Goal: Information Seeking & Learning: Learn about a topic

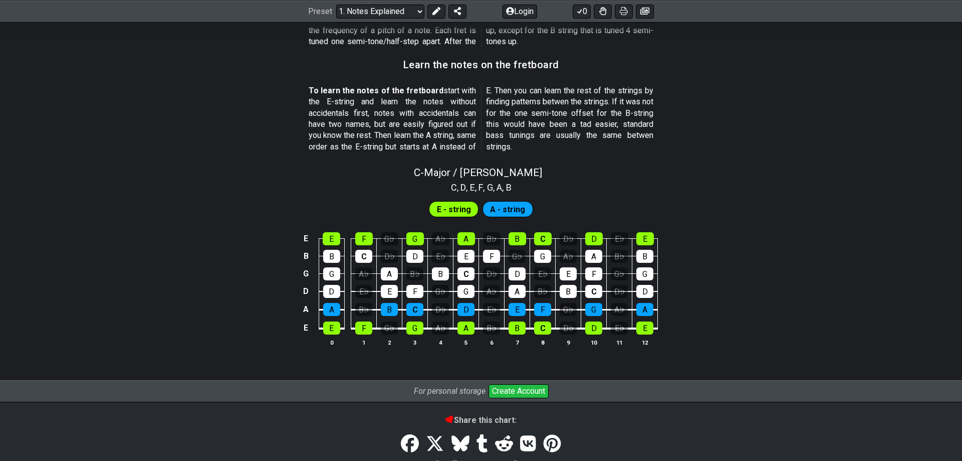
scroll to position [818, 0]
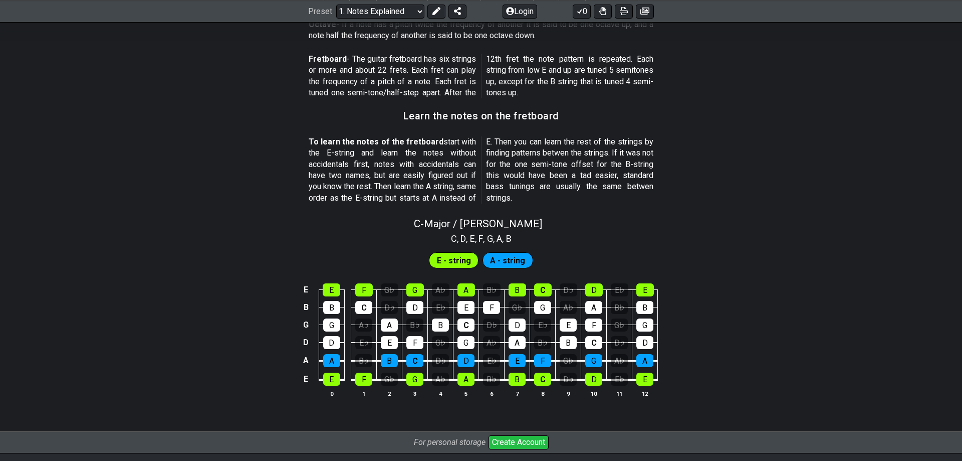
click at [452, 260] on span "E - string" at bounding box center [454, 260] width 34 height 15
click at [505, 260] on span "A - string" at bounding box center [507, 260] width 35 height 15
click at [332, 382] on div "E" at bounding box center [331, 378] width 17 height 13
click at [334, 384] on div "E" at bounding box center [331, 378] width 17 height 13
click at [395, 381] on div "G♭" at bounding box center [389, 378] width 17 height 13
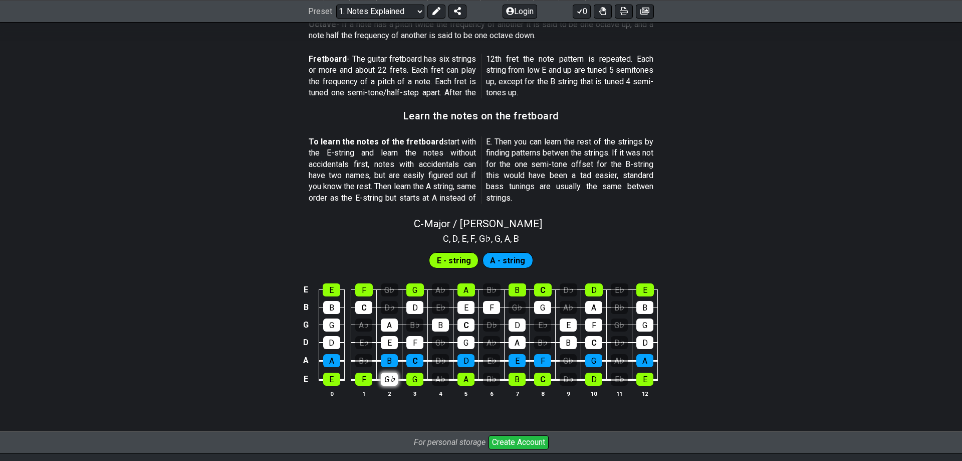
click at [395, 381] on div "G♭" at bounding box center [389, 378] width 17 height 13
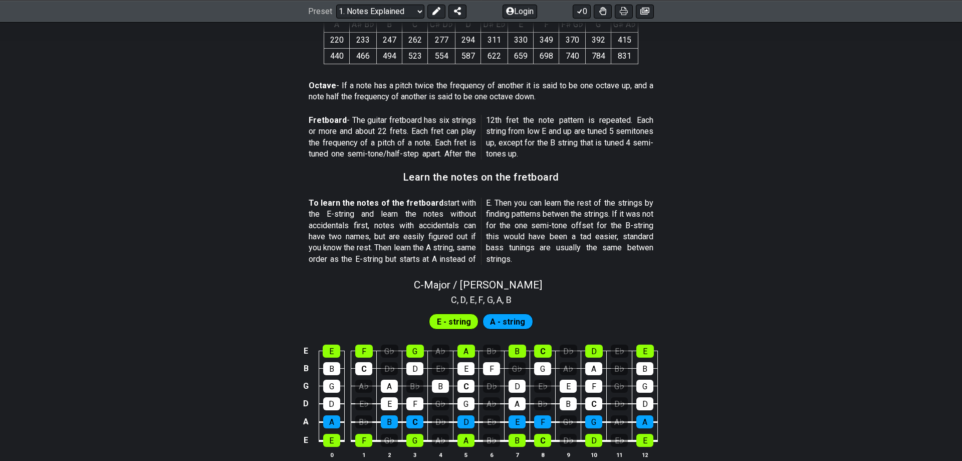
scroll to position [735, 0]
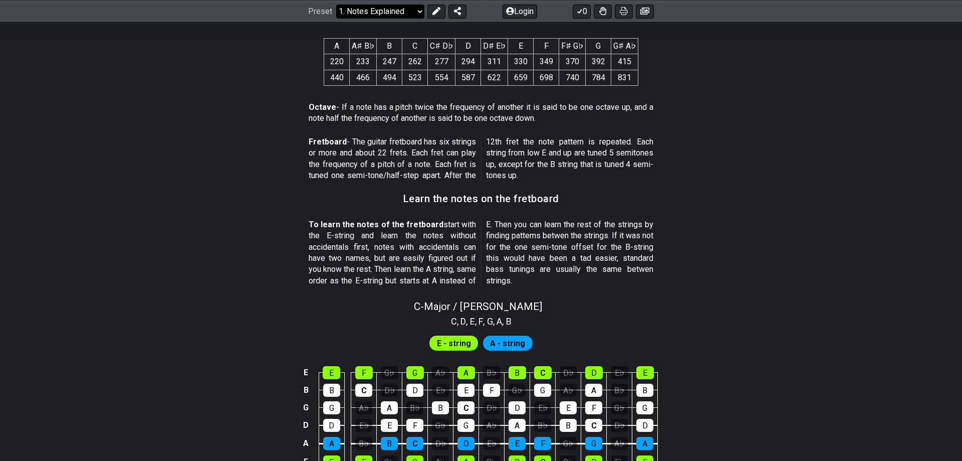
click at [336, 4] on select "Welcome to #fretflip! Initial Preset Custom Preset Minor Pentatonic Major Penta…" at bounding box center [380, 11] width 88 height 14
click option "2. Scale Degrees" at bounding box center [0, 0] width 0 height 0
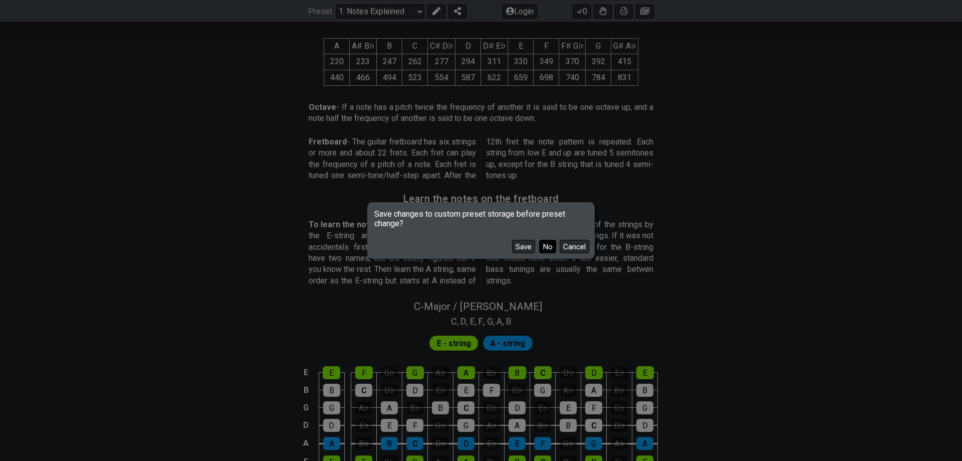
click at [550, 246] on button "No" at bounding box center [547, 247] width 17 height 14
select select "/scale-degrees-and-intervals"
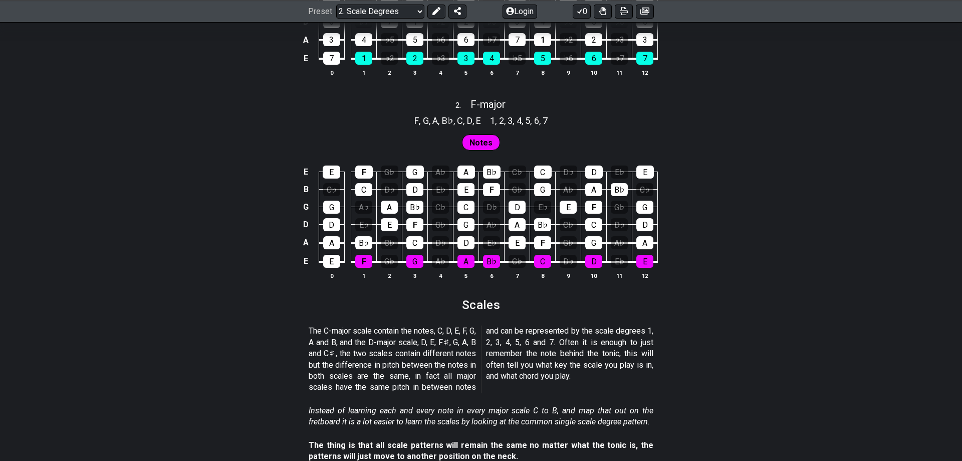
scroll to position [818, 0]
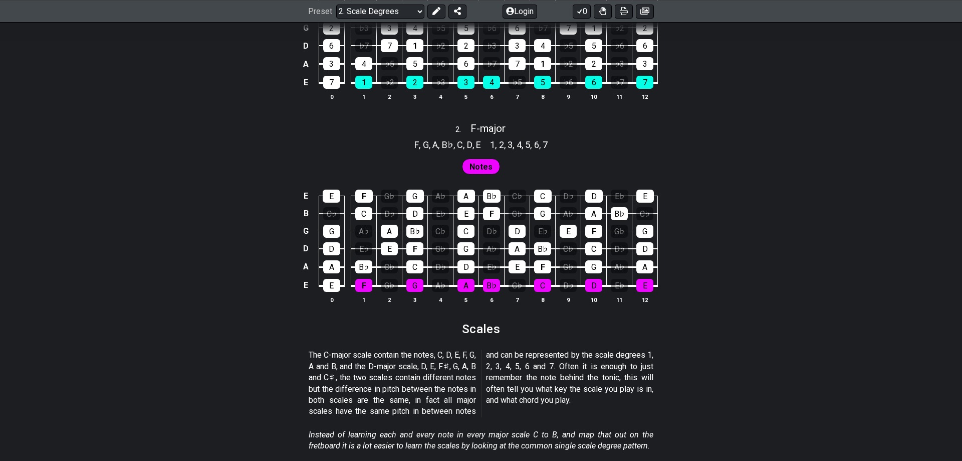
scroll to position [818, 0]
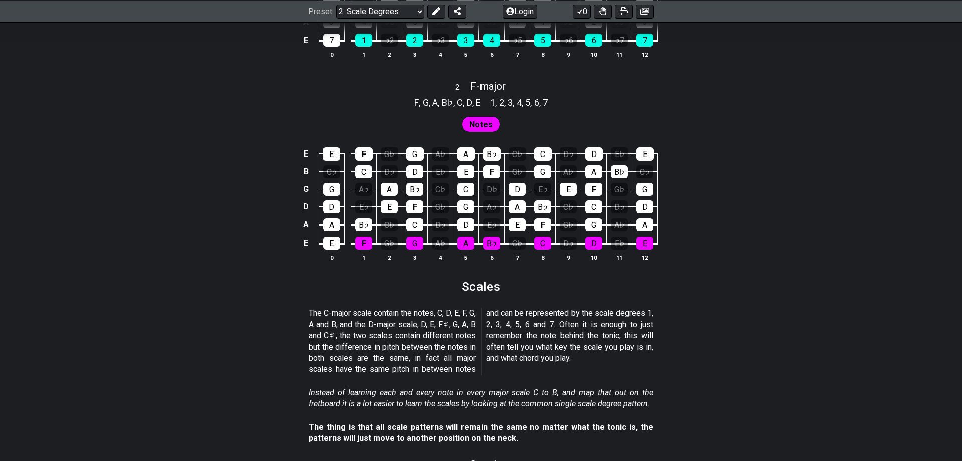
click at [210, 226] on div "E E F G♭ G A♭ A B♭ C♭ C D♭ D E♭ E B C♭ C D♭ D E♭ E F G♭ G A♭ A B♭ C♭ G G A♭ A B…" at bounding box center [481, 204] width 962 height 141
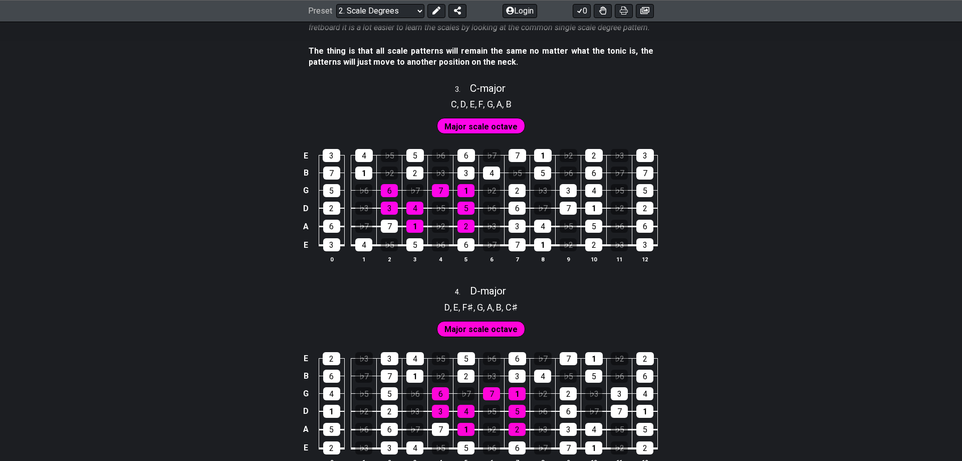
scroll to position [1176, 0]
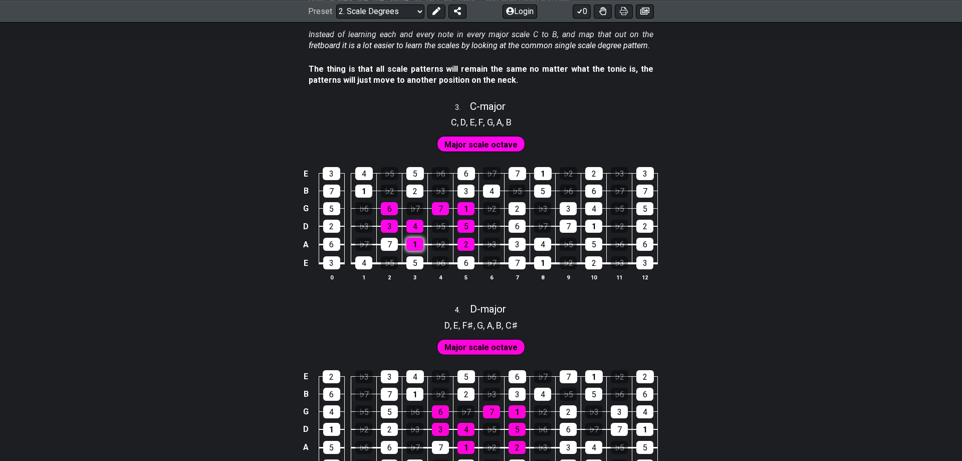
click at [415, 240] on div "1" at bounding box center [414, 244] width 17 height 13
click at [414, 247] on div "1" at bounding box center [414, 244] width 17 height 13
click at [389, 224] on div "3" at bounding box center [389, 226] width 17 height 13
click at [413, 225] on div "4" at bounding box center [414, 226] width 17 height 13
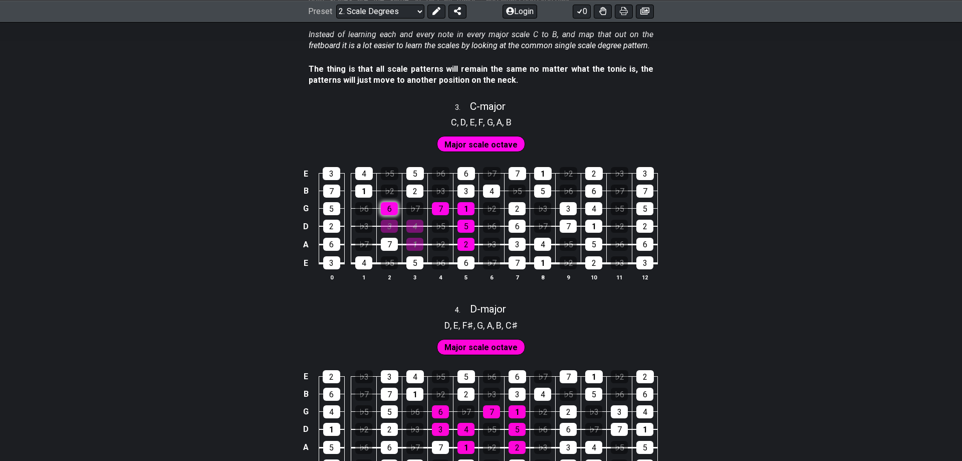
click at [386, 210] on div "6" at bounding box center [389, 208] width 17 height 13
click at [464, 244] on div "2" at bounding box center [466, 244] width 17 height 13
click at [465, 223] on div "5" at bounding box center [466, 226] width 17 height 13
click at [467, 211] on div "1" at bounding box center [466, 208] width 17 height 13
click at [441, 210] on div "7" at bounding box center [440, 208] width 17 height 13
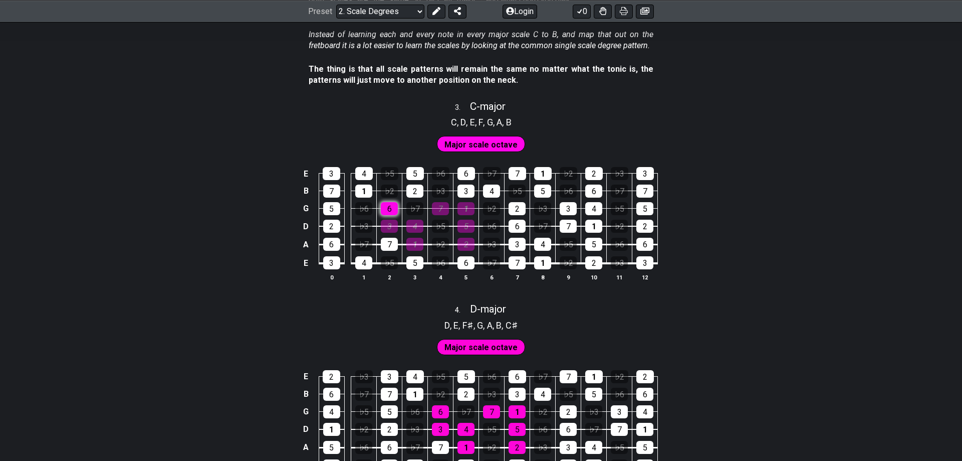
click at [398, 206] on div "6" at bounding box center [389, 208] width 17 height 13
click at [391, 226] on div "3" at bounding box center [389, 226] width 17 height 13
click at [414, 226] on div "4" at bounding box center [414, 226] width 17 height 13
click at [416, 248] on div "1" at bounding box center [414, 244] width 17 height 13
click at [470, 245] on div "2" at bounding box center [466, 244] width 17 height 13
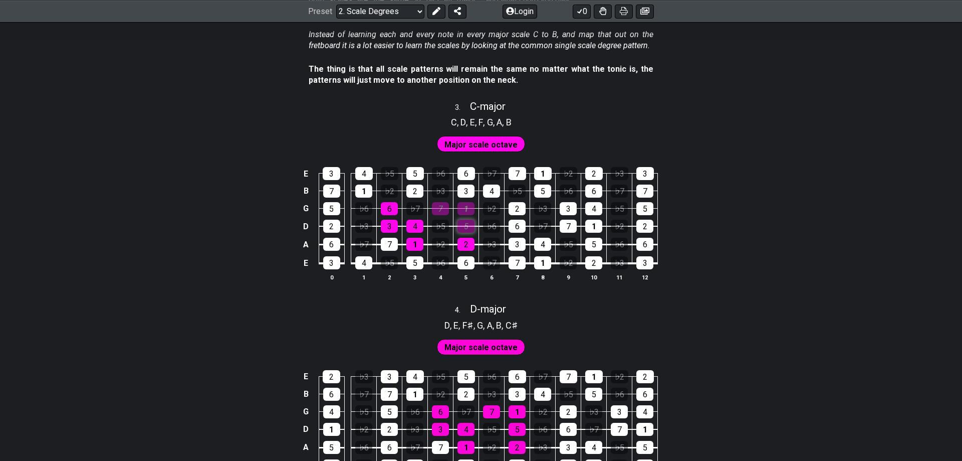
click at [466, 222] on div "5" at bounding box center [466, 226] width 17 height 13
click at [447, 207] on div "7" at bounding box center [440, 208] width 17 height 13
click at [473, 203] on div "1" at bounding box center [466, 208] width 17 height 13
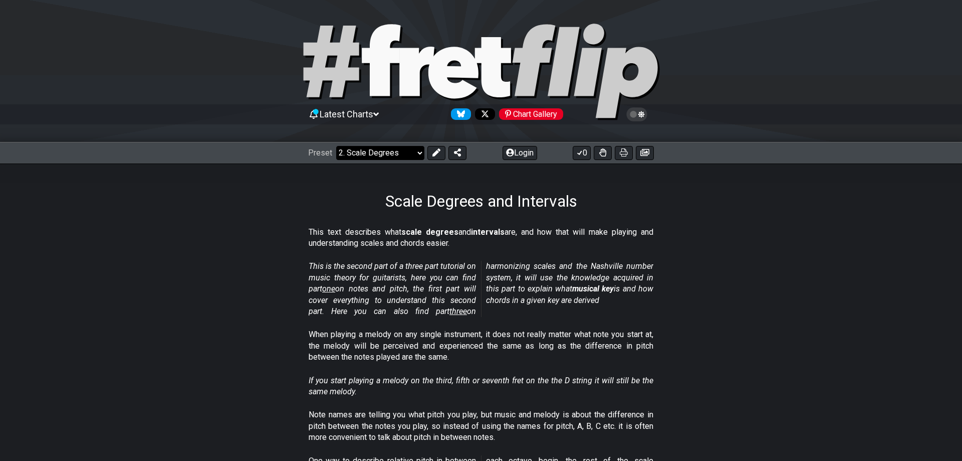
click at [336, 146] on select "Welcome to #fretflip! Initial Preset Custom Preset Minor Pentatonic Major Penta…" at bounding box center [380, 153] width 88 height 14
click at [271, 353] on section "When playing a melody on any single instrument, it does not really matter what …" at bounding box center [481, 348] width 962 height 46
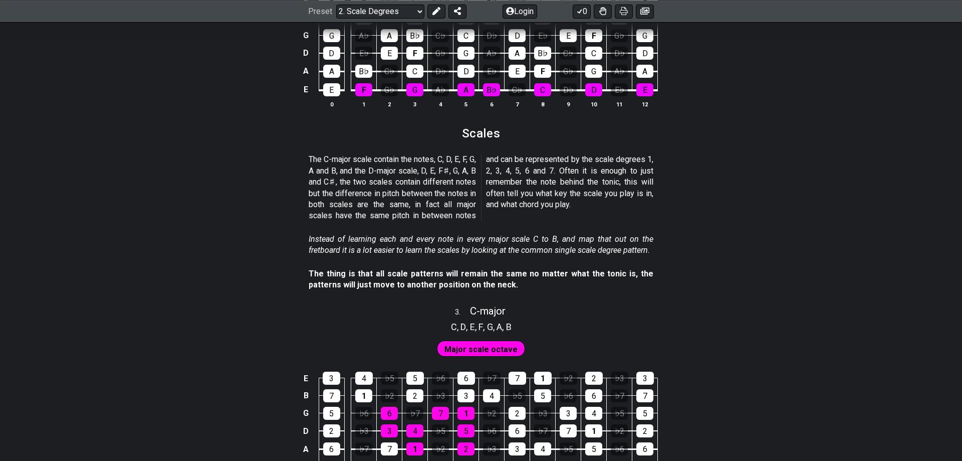
scroll to position [1176, 0]
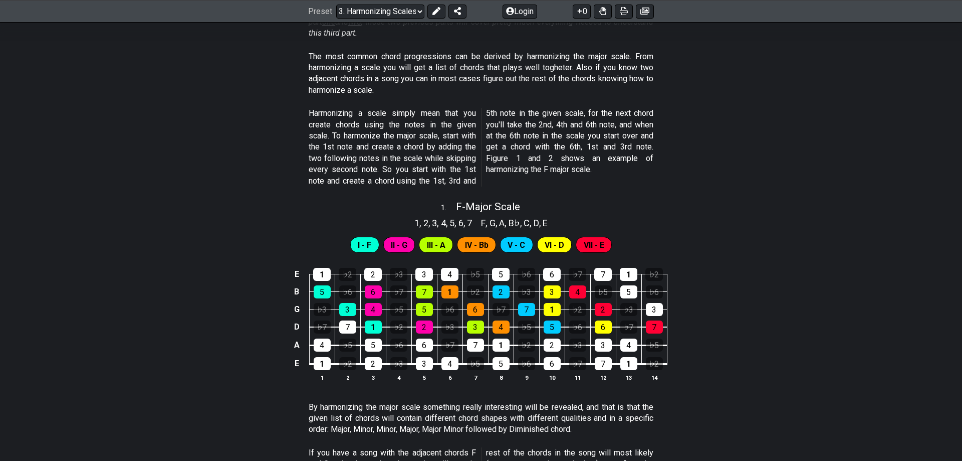
scroll to position [102, 0]
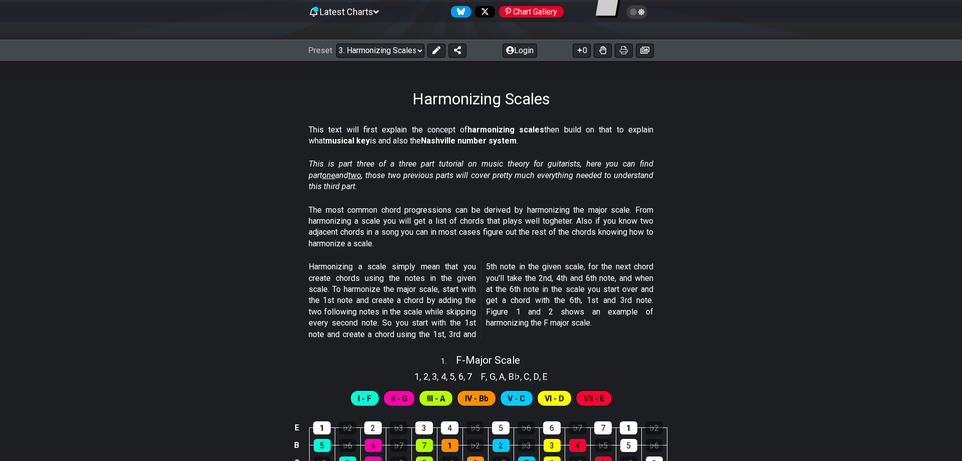
click at [145, 105] on div "Harmonizing Scales" at bounding box center [481, 84] width 962 height 47
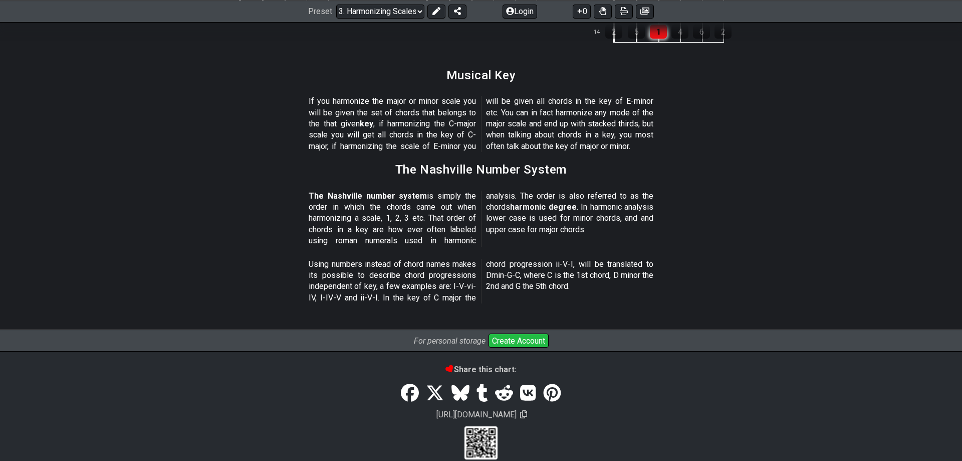
scroll to position [1166, 0]
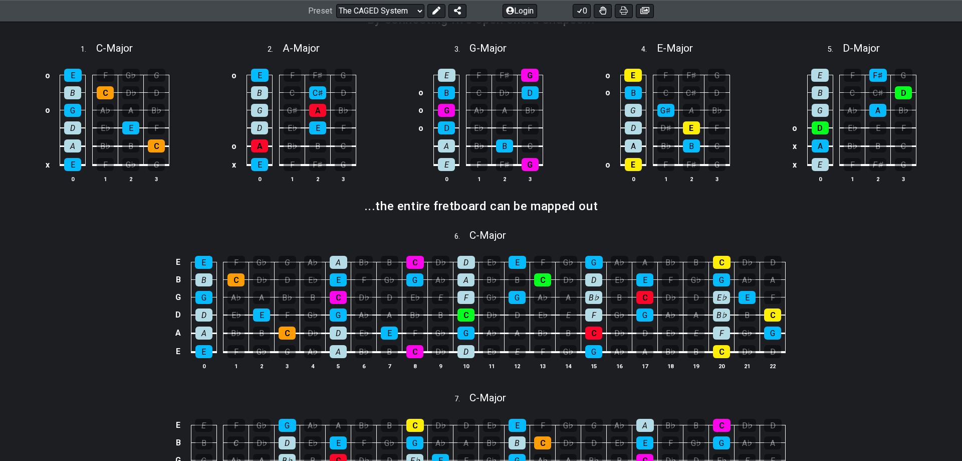
scroll to position [358, 0]
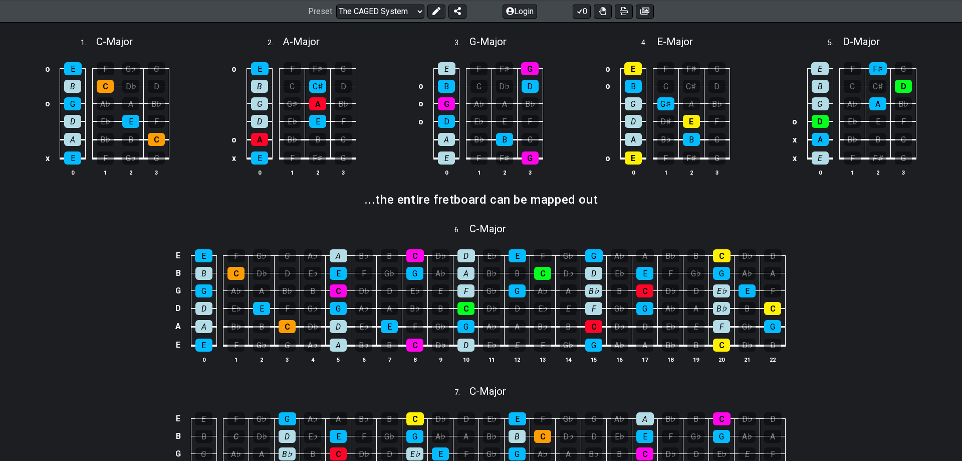
click at [880, 306] on div "E E F G♭ G A♭ A B♭ B C D♭ D E♭ E F G♭ G A♭ A B♭ B C D♭ D B B C D♭ D E♭ E F G♭ G…" at bounding box center [481, 306] width 962 height 141
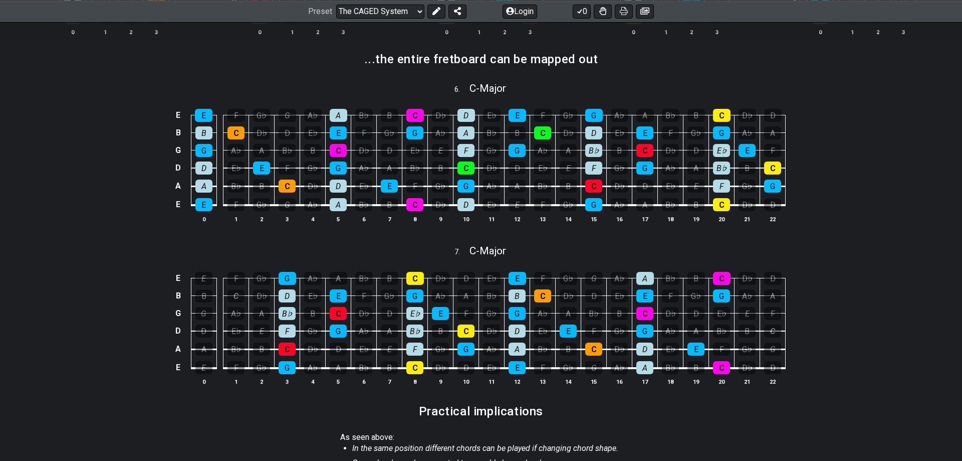
scroll to position [511, 0]
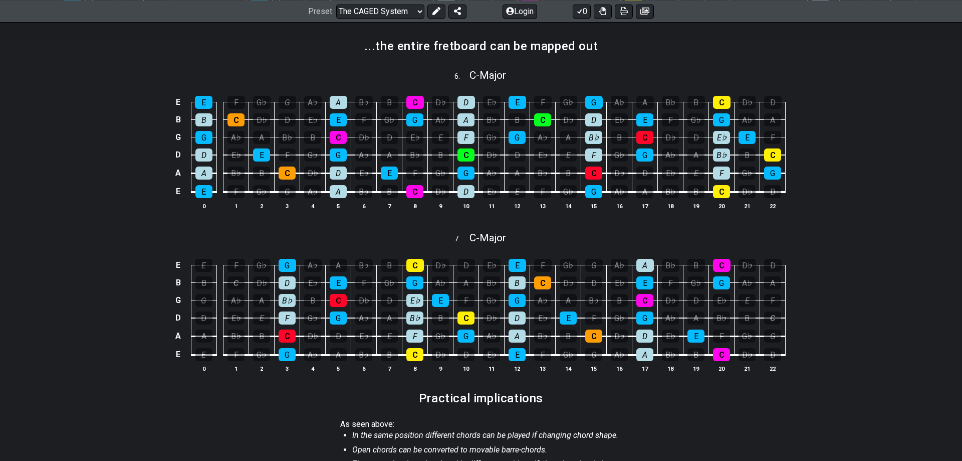
click at [862, 241] on div "7 . C - Major" at bounding box center [481, 235] width 962 height 19
select select "C"
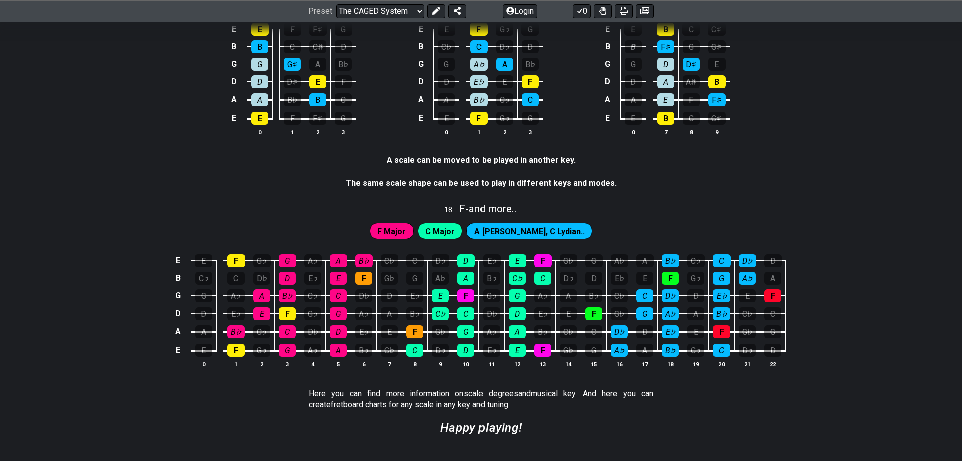
scroll to position [2297, 0]
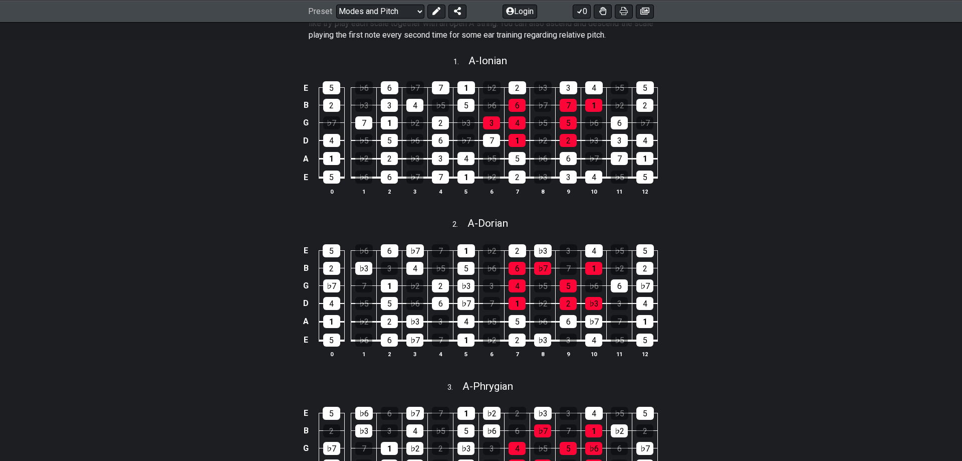
scroll to position [460, 0]
